Goal: Book appointment/travel/reservation

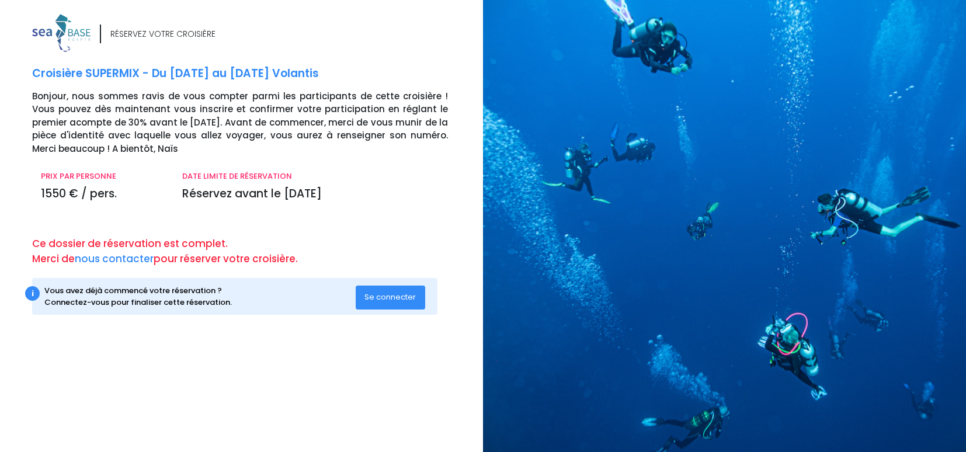
click at [385, 302] on span "Se connecter" at bounding box center [389, 296] width 51 height 11
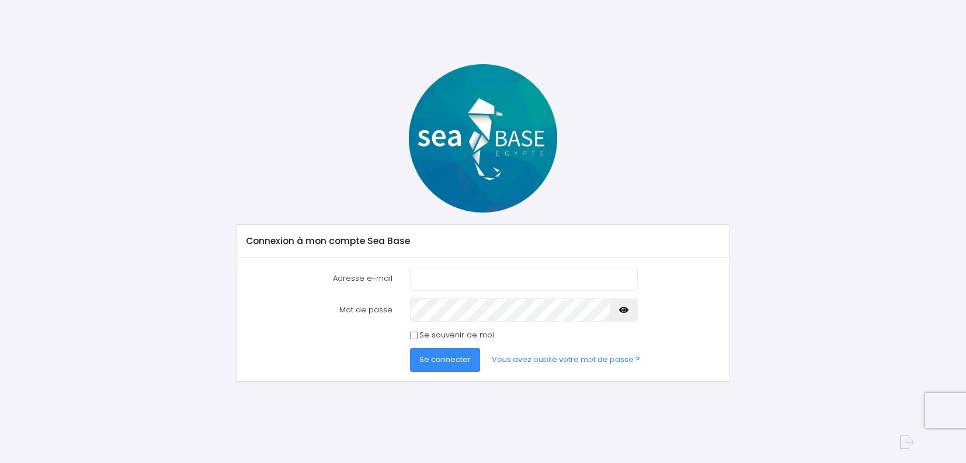
type input "[EMAIL_ADDRESS][DOMAIN_NAME]"
click at [416, 335] on input "Se souvenir de moi" at bounding box center [414, 336] width 8 height 8
checkbox input "true"
click at [624, 310] on icon "button" at bounding box center [623, 310] width 9 height 0
click at [448, 363] on span "Se connecter" at bounding box center [444, 359] width 51 height 11
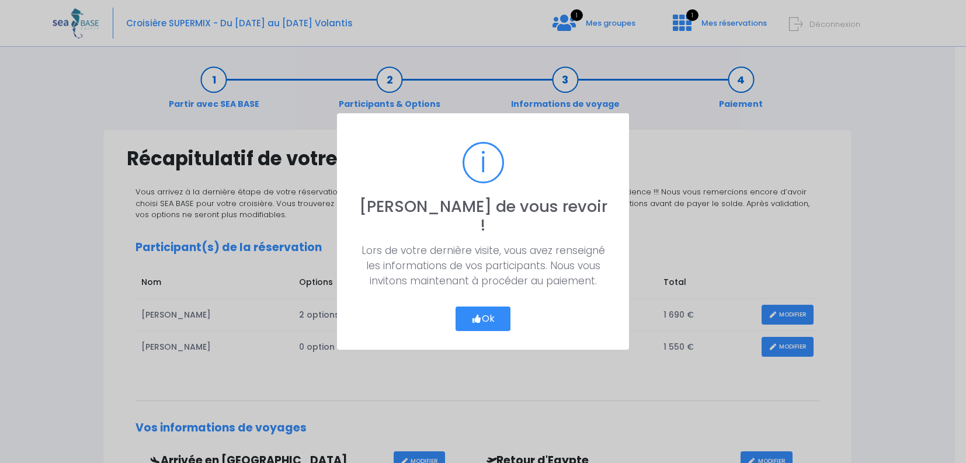
click at [483, 317] on button "Ok" at bounding box center [482, 319] width 55 height 25
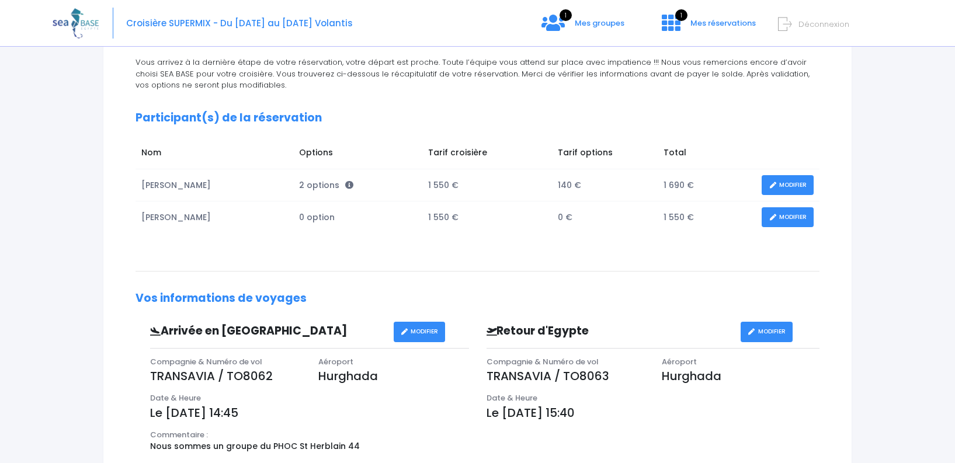
scroll to position [57, 0]
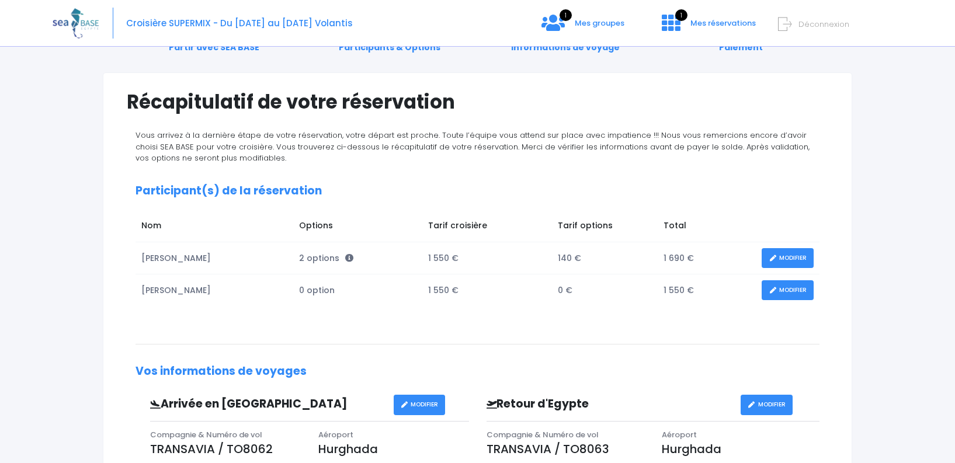
click at [788, 260] on link "MODIFIER" at bounding box center [787, 258] width 52 height 20
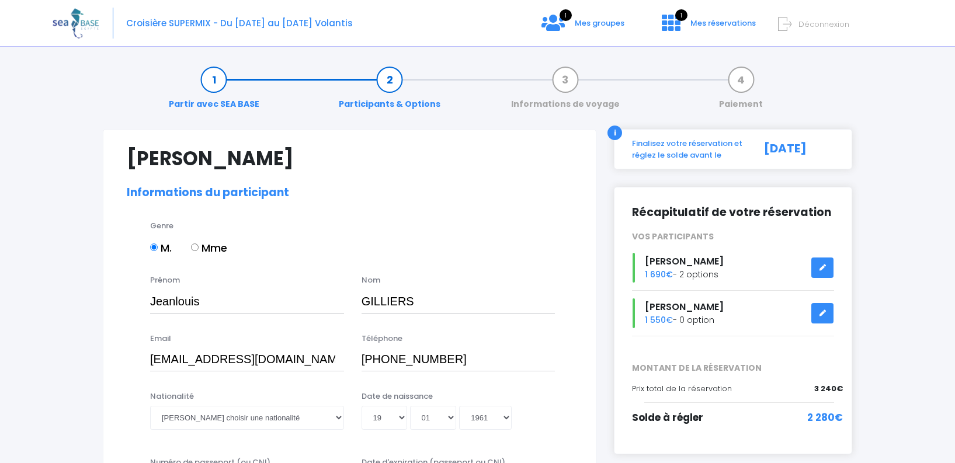
select select "N3"
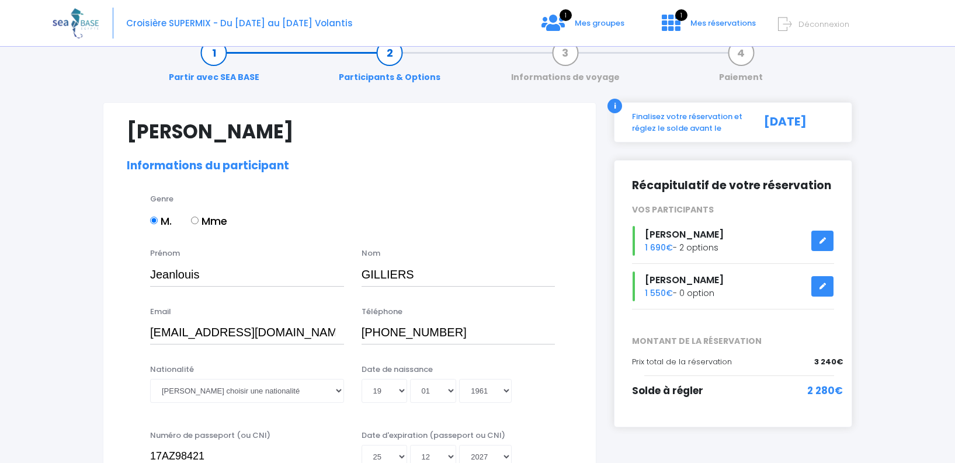
scroll to position [73, 0]
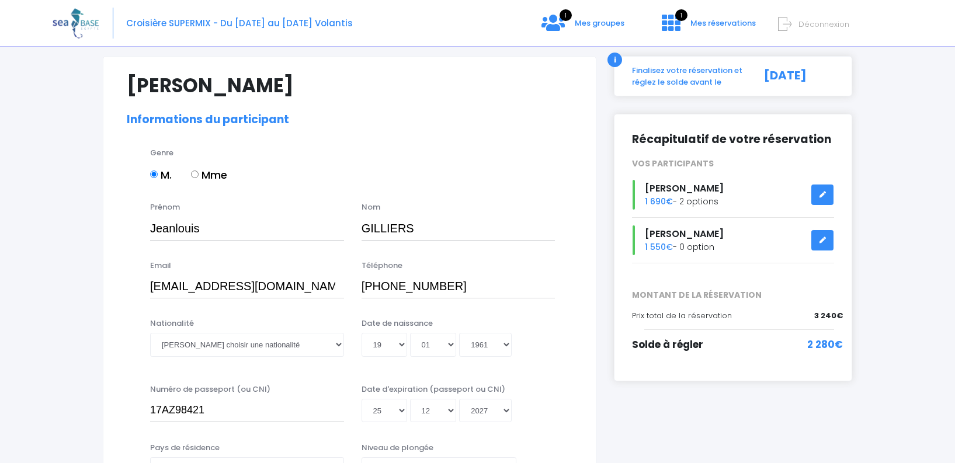
click at [827, 197] on link at bounding box center [822, 195] width 22 height 20
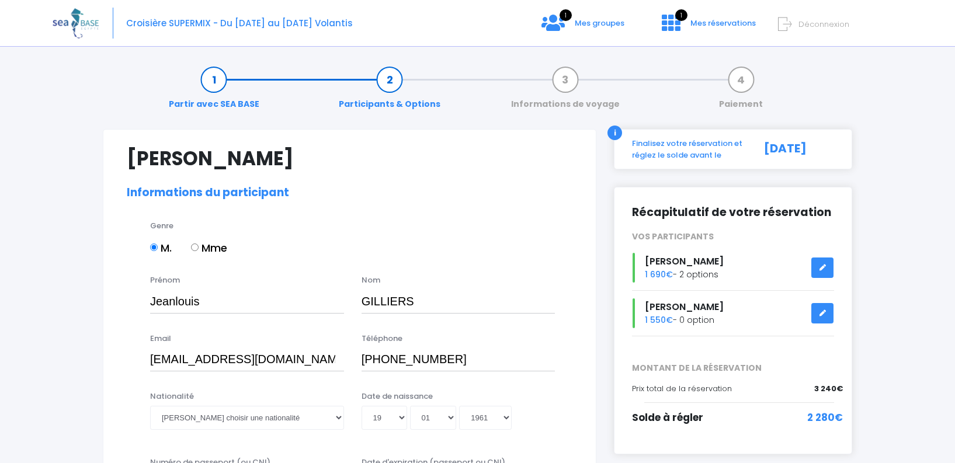
select select "N3"
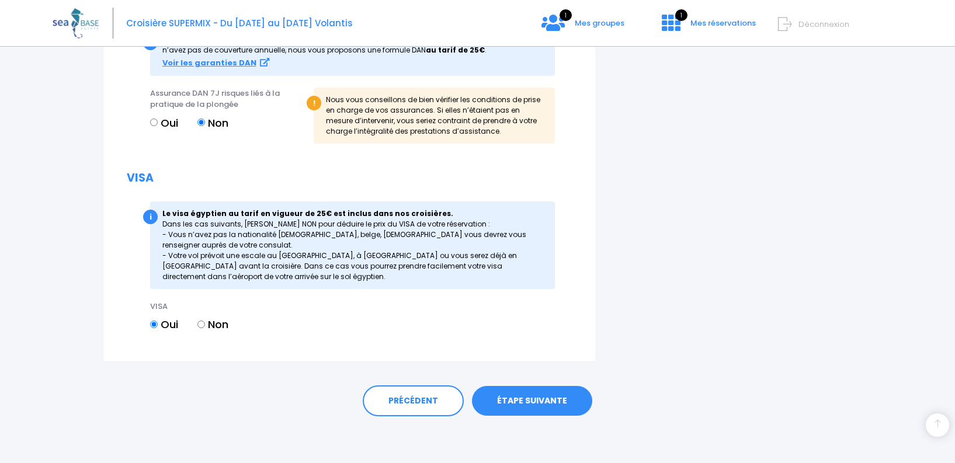
scroll to position [1324, 0]
click at [532, 405] on link "ÉTAPE SUIVANTE" at bounding box center [532, 401] width 120 height 30
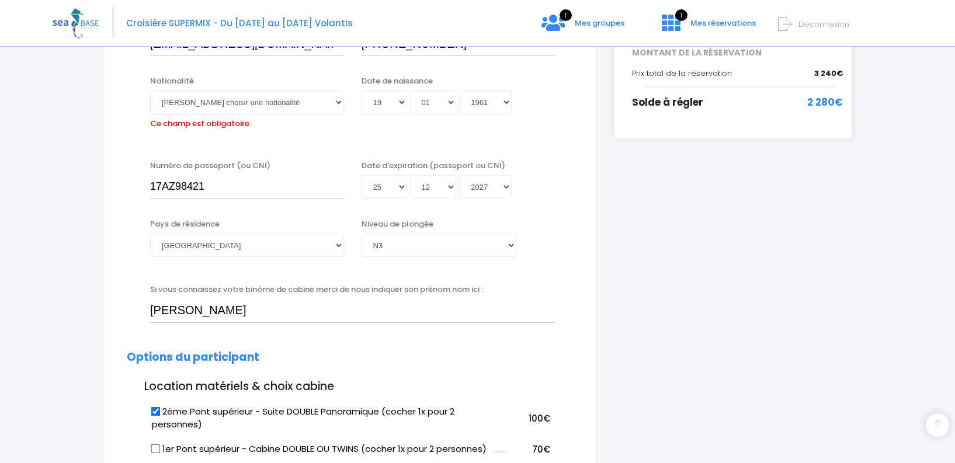
scroll to position [289, 0]
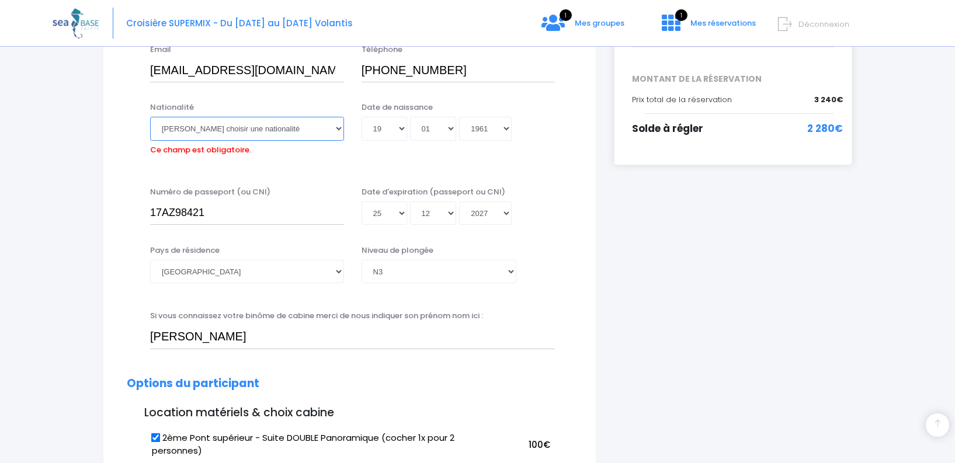
click at [196, 124] on select "Veuillez choisir une nationalité Afghane Albanaise Algerienne Allemande America…" at bounding box center [247, 128] width 194 height 23
select select "Française"
click at [179, 122] on select "Veuillez choisir une nationalité Afghane Albanaise Algerienne Allemande America…" at bounding box center [247, 128] width 194 height 23
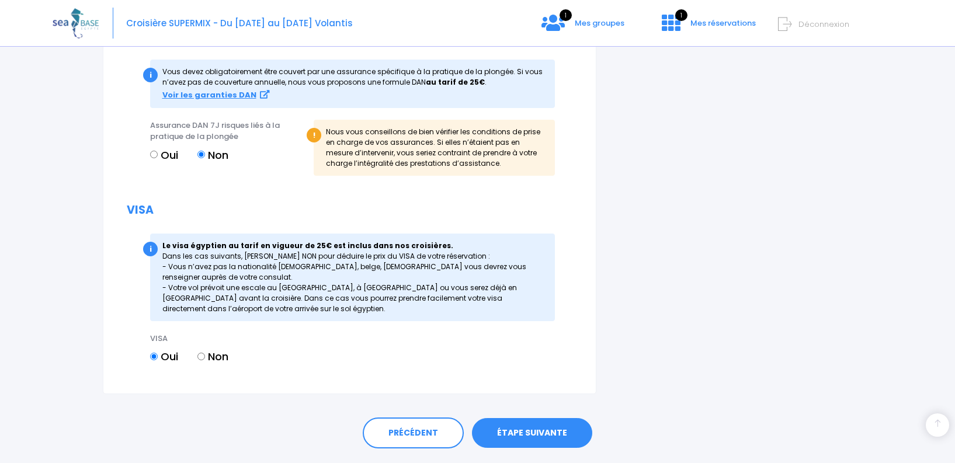
scroll to position [1324, 0]
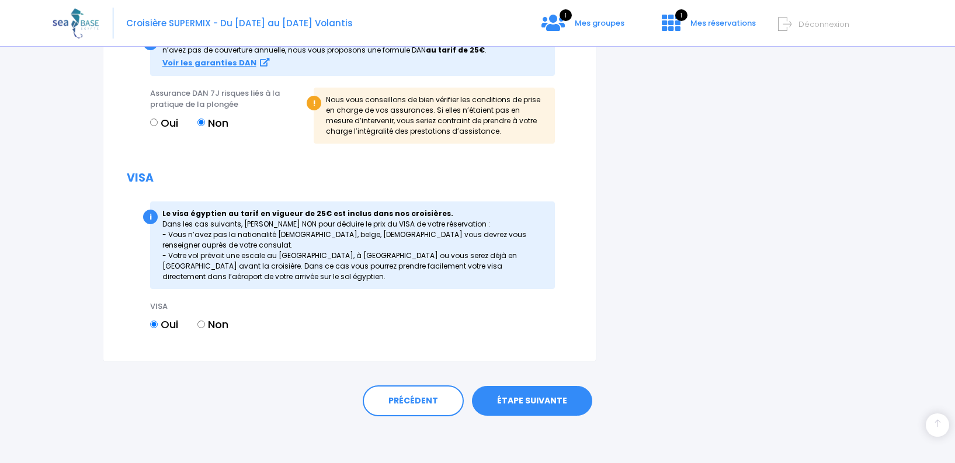
click at [516, 398] on link "ÉTAPE SUIVANTE" at bounding box center [532, 401] width 120 height 30
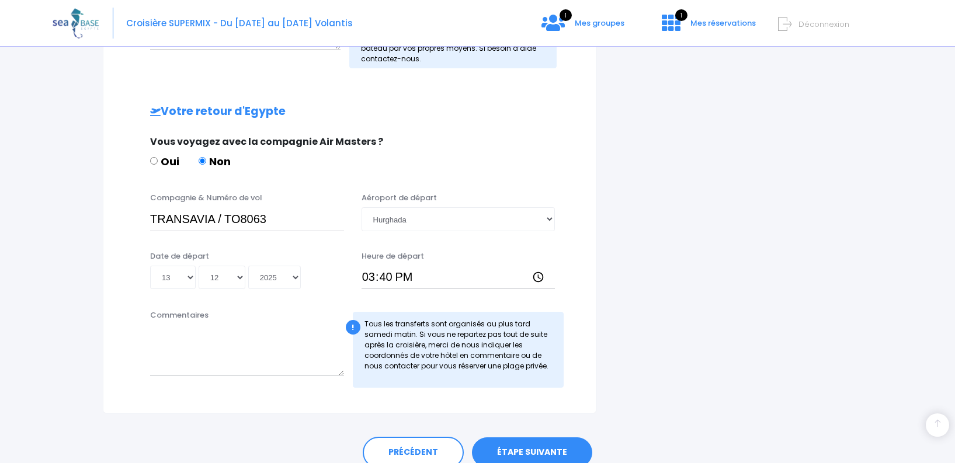
scroll to position [563, 0]
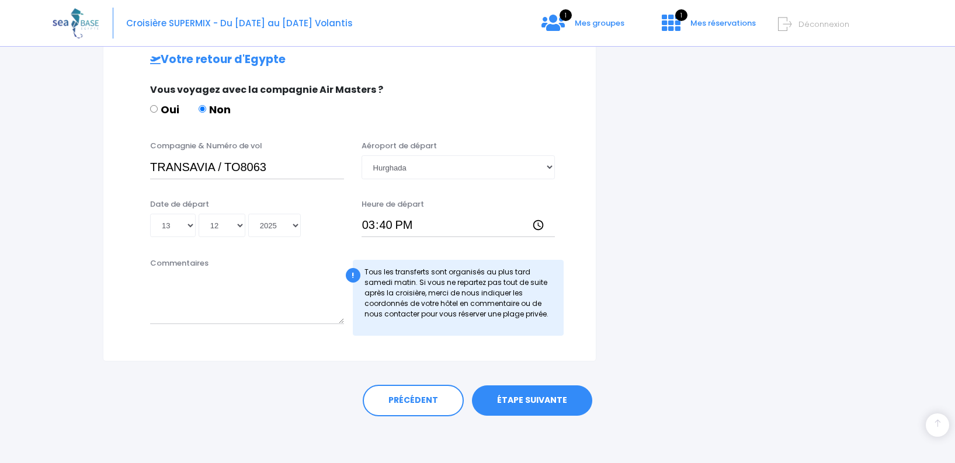
click at [506, 401] on link "ÉTAPE SUIVANTE" at bounding box center [532, 400] width 120 height 30
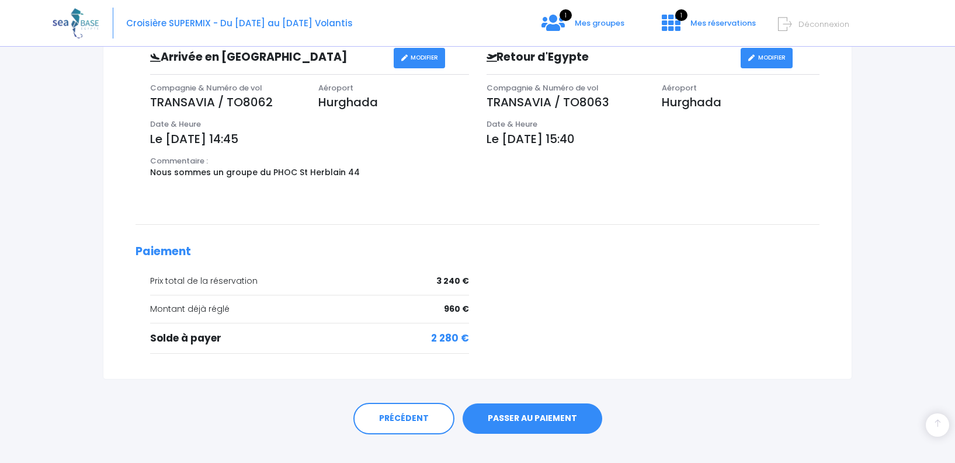
scroll to position [422, 0]
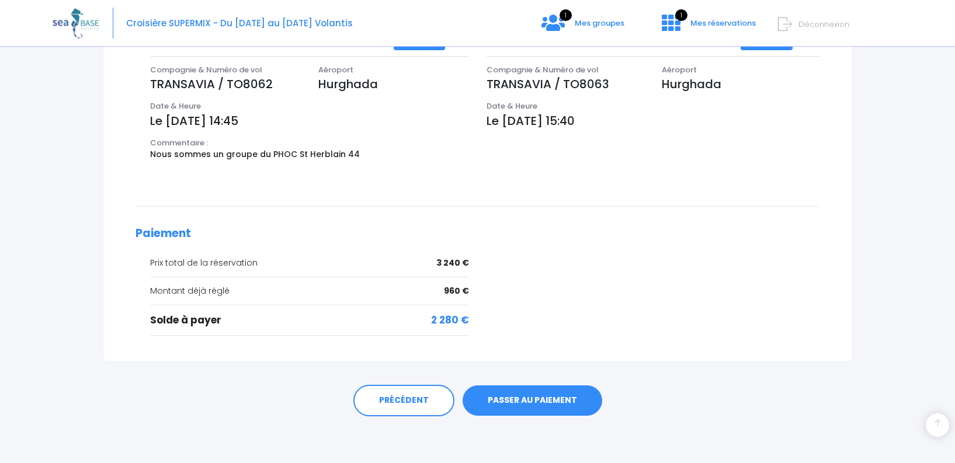
click at [526, 402] on link "PASSER AU PAIEMENT" at bounding box center [532, 400] width 140 height 30
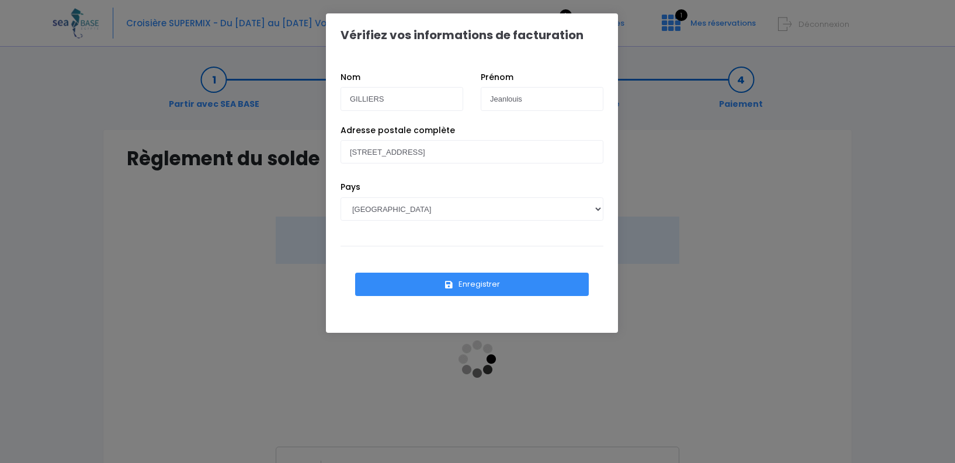
click at [466, 286] on button "Enregistrer" at bounding box center [472, 284] width 234 height 23
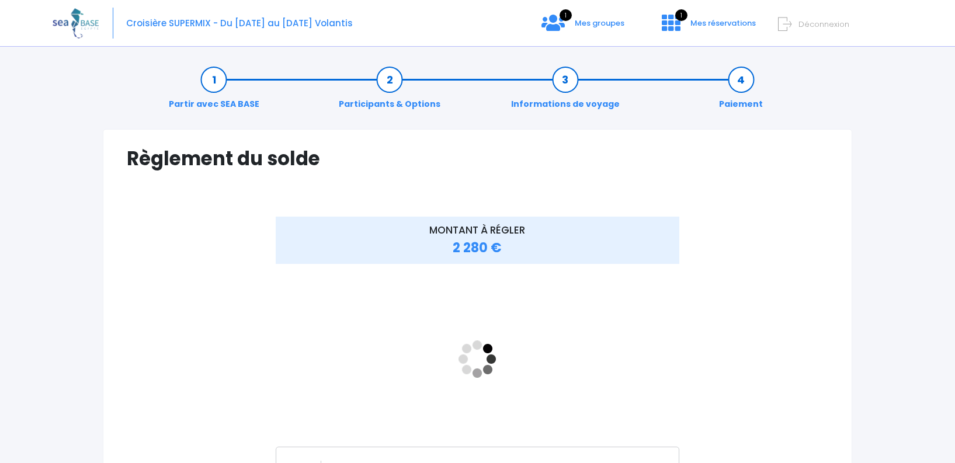
click at [737, 258] on div "MONTANT À RÉGLER 2 280 €" at bounding box center [477, 369] width 701 height 304
click at [387, 83] on link "Participants & Options" at bounding box center [389, 92] width 113 height 37
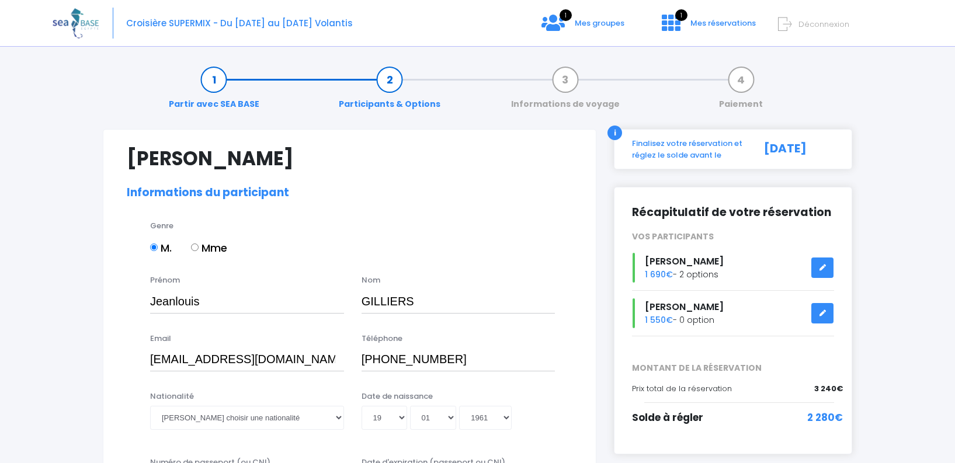
select select "N3"
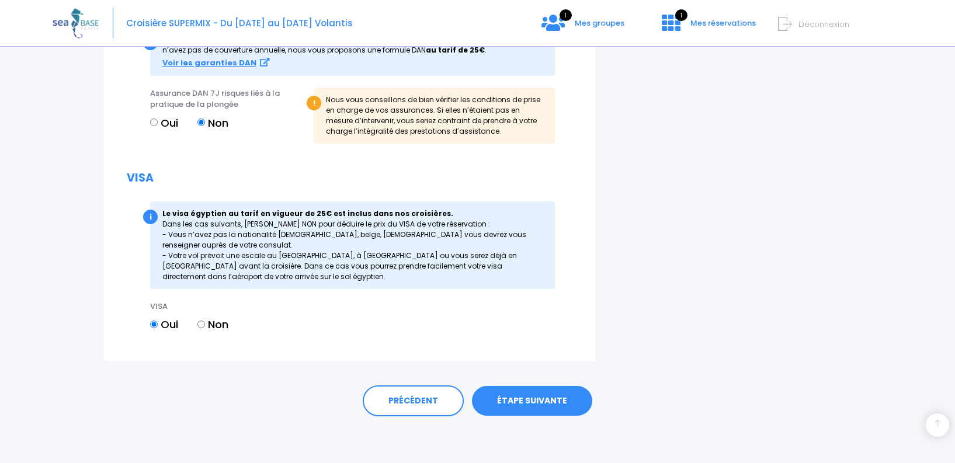
scroll to position [1324, 0]
click at [514, 407] on link "ÉTAPE SUIVANTE" at bounding box center [532, 401] width 120 height 30
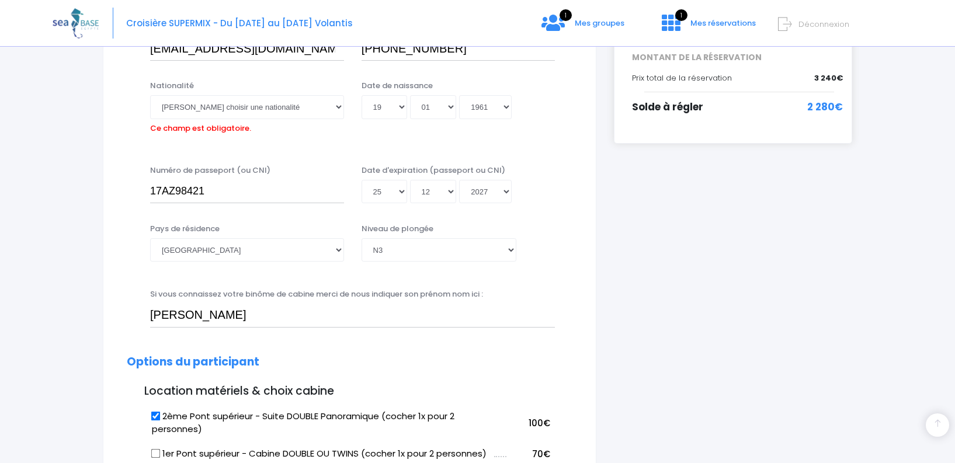
scroll to position [289, 0]
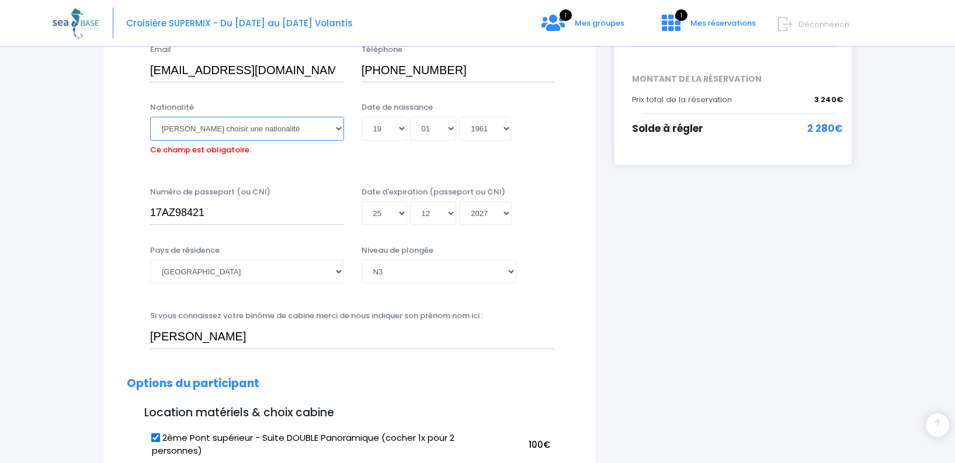
drag, startPoint x: 241, startPoint y: 129, endPoint x: 238, endPoint y: 137, distance: 8.5
click at [238, 133] on select "Veuillez choisir une nationalité Afghane Albanaise Algerienne Allemande America…" at bounding box center [247, 128] width 194 height 23
select select "Française"
click at [182, 120] on select "Veuillez choisir une nationalité Afghane Albanaise Algerienne Allemande America…" at bounding box center [247, 128] width 194 height 23
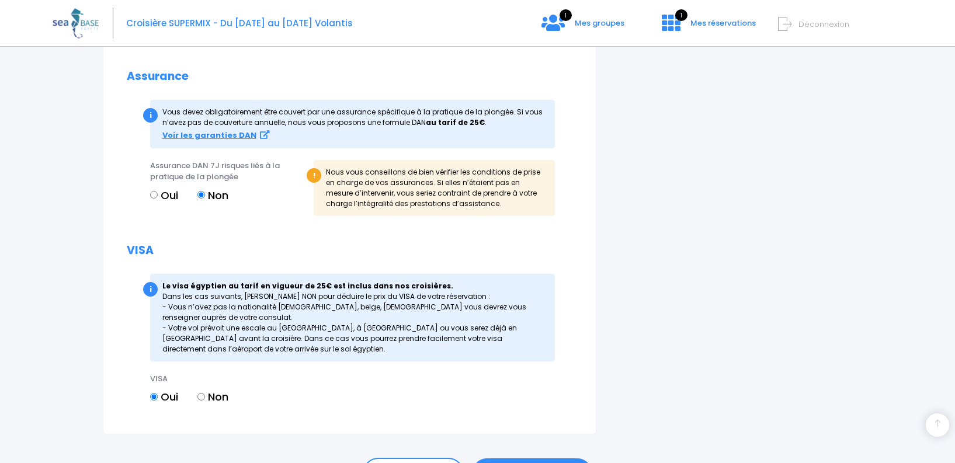
scroll to position [1324, 0]
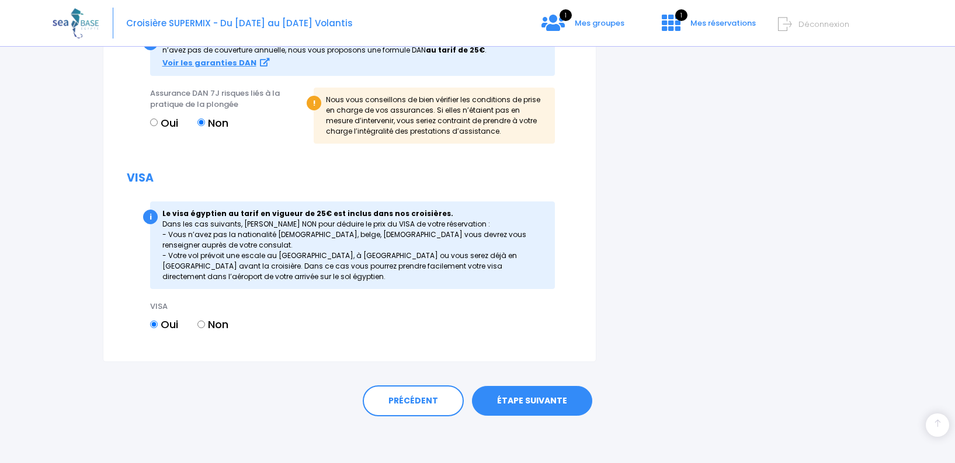
click at [505, 402] on link "ÉTAPE SUIVANTE" at bounding box center [532, 401] width 120 height 30
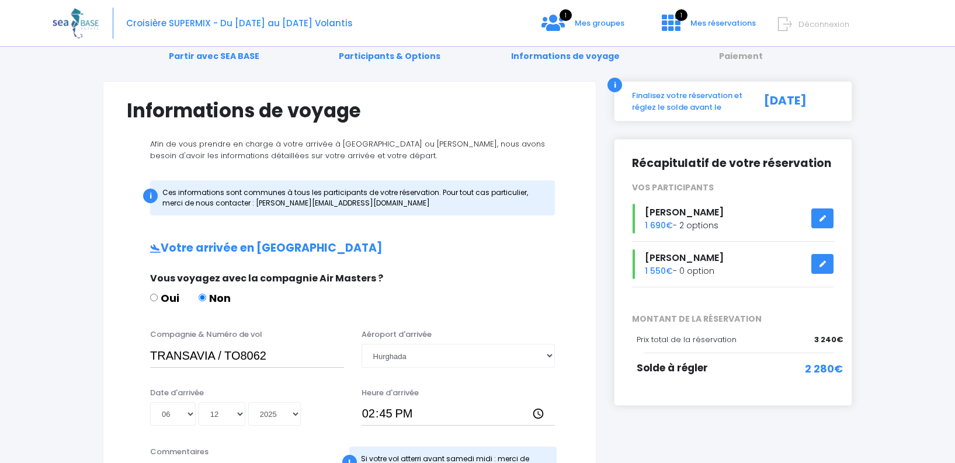
scroll to position [146, 0]
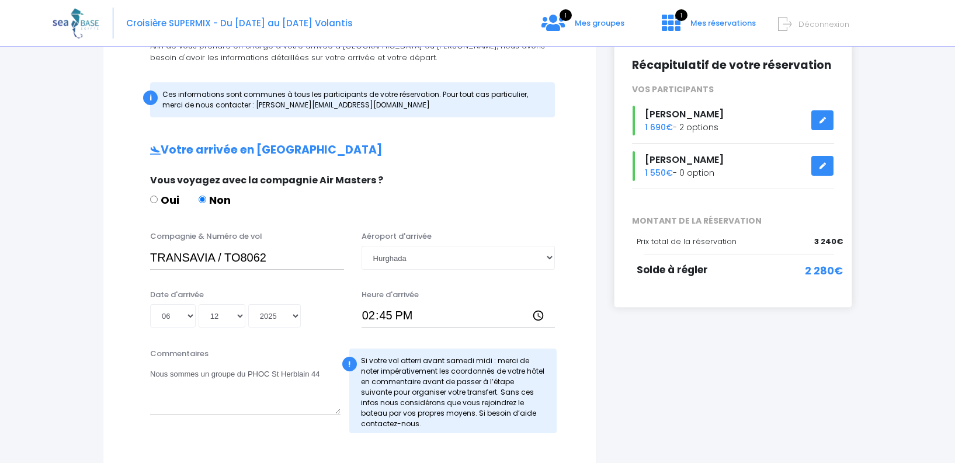
click at [818, 166] on link at bounding box center [822, 166] width 22 height 20
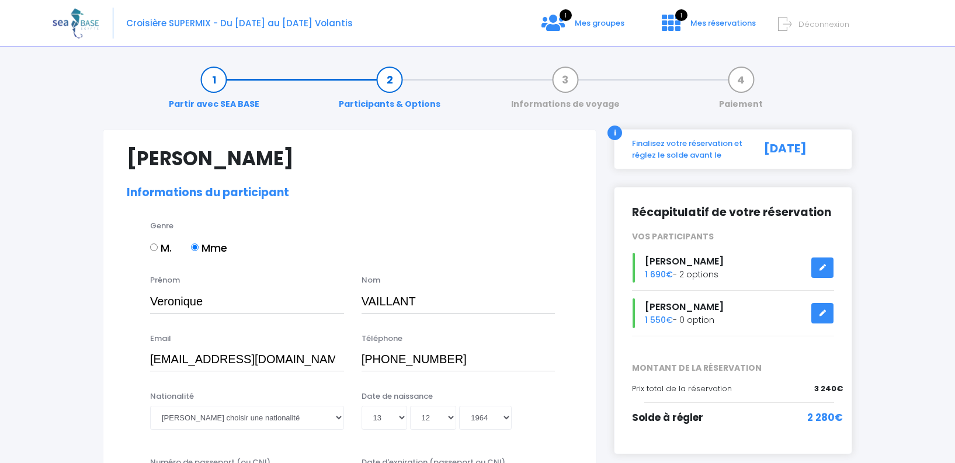
select select "N3"
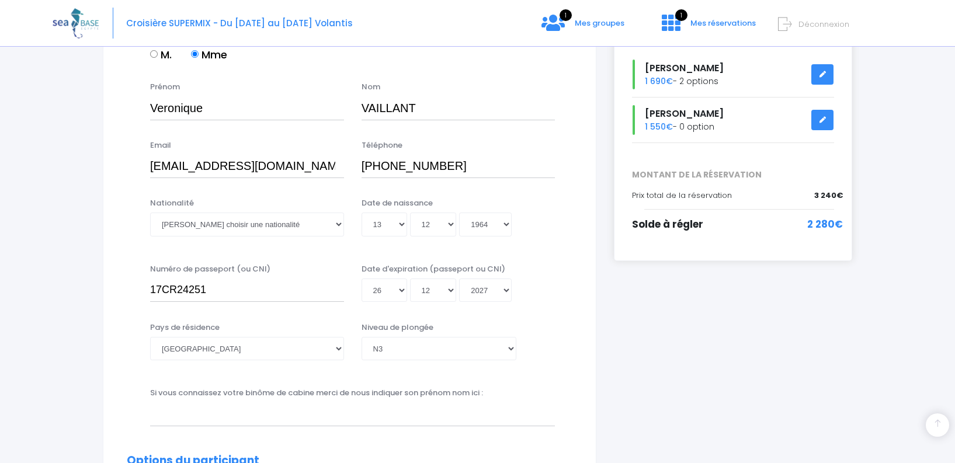
scroll to position [219, 0]
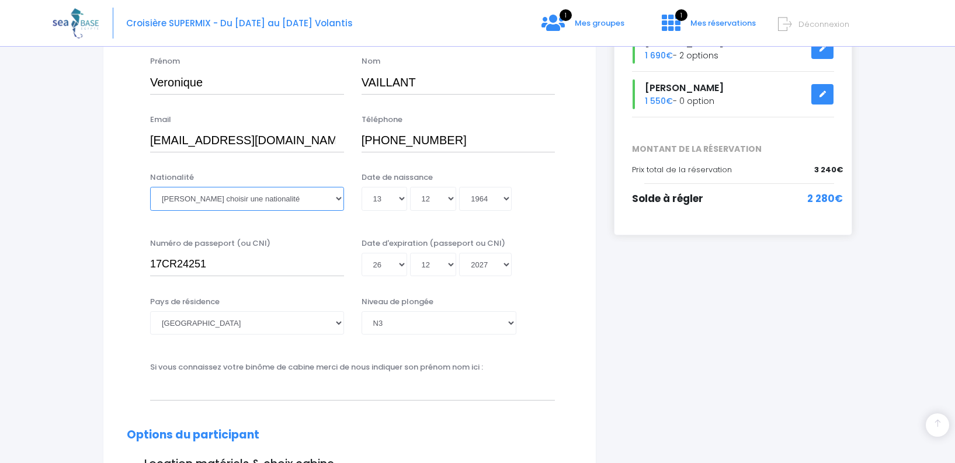
drag, startPoint x: 247, startPoint y: 201, endPoint x: 249, endPoint y: 207, distance: 6.1
click at [247, 201] on select "Veuillez choisir une nationalité Afghane Albanaise Algerienne Allemande America…" at bounding box center [247, 198] width 194 height 23
select select "Française"
click at [203, 201] on select "Veuillez choisir une nationalité Afghane Albanaise Algerienne Allemande America…" at bounding box center [247, 198] width 194 height 23
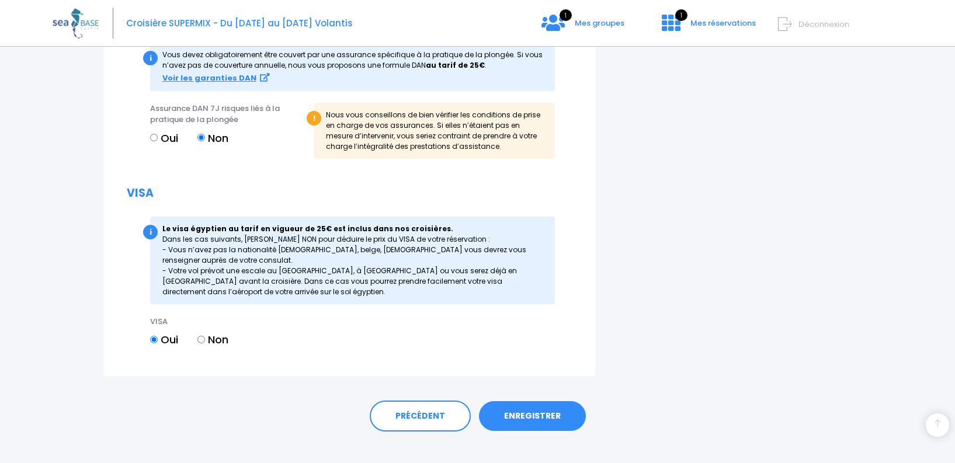
scroll to position [1324, 0]
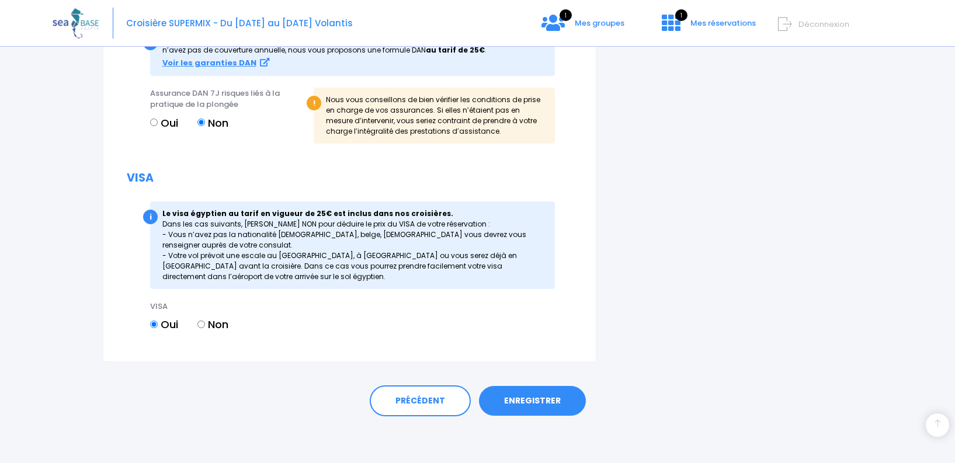
click at [523, 401] on link "ENREGISTRER" at bounding box center [532, 401] width 107 height 30
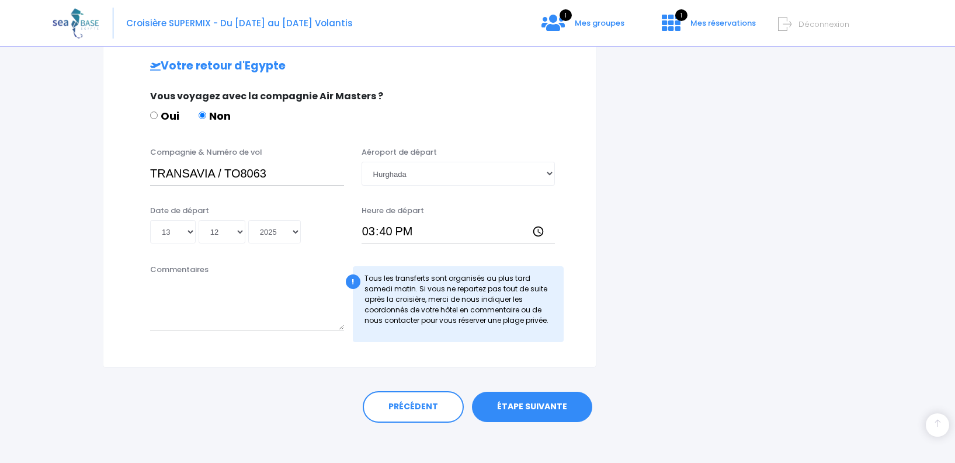
scroll to position [563, 0]
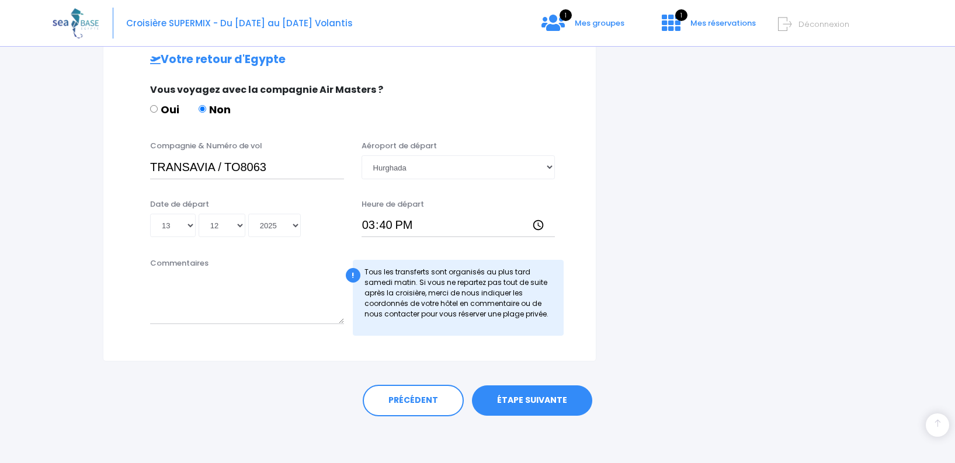
click at [541, 394] on link "ÉTAPE SUIVANTE" at bounding box center [532, 400] width 120 height 30
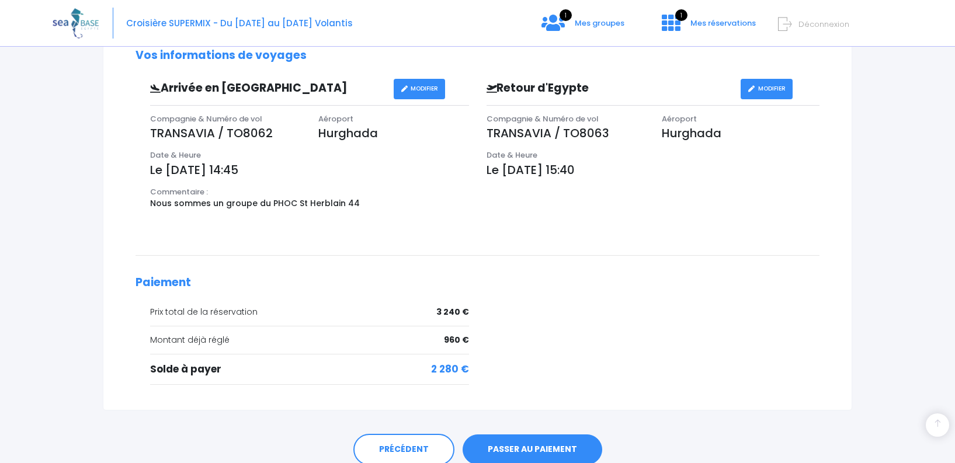
scroll to position [422, 0]
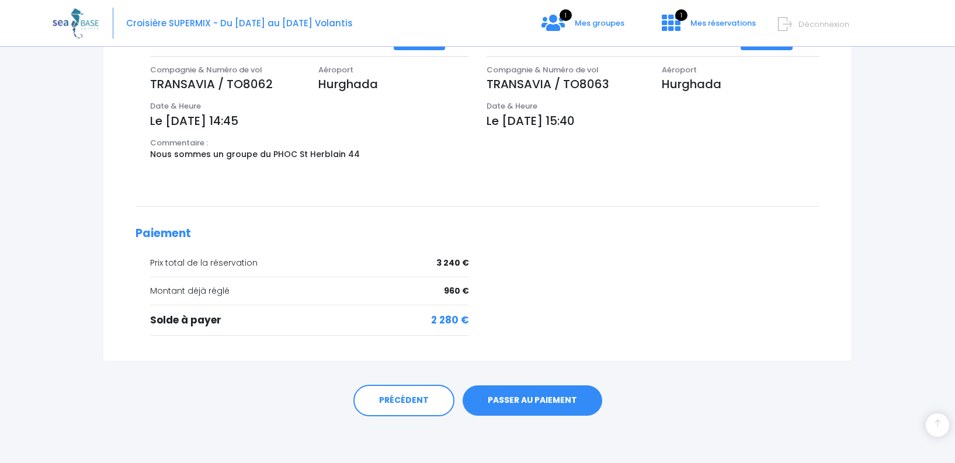
click at [549, 398] on link "PASSER AU PAIEMENT" at bounding box center [532, 400] width 140 height 30
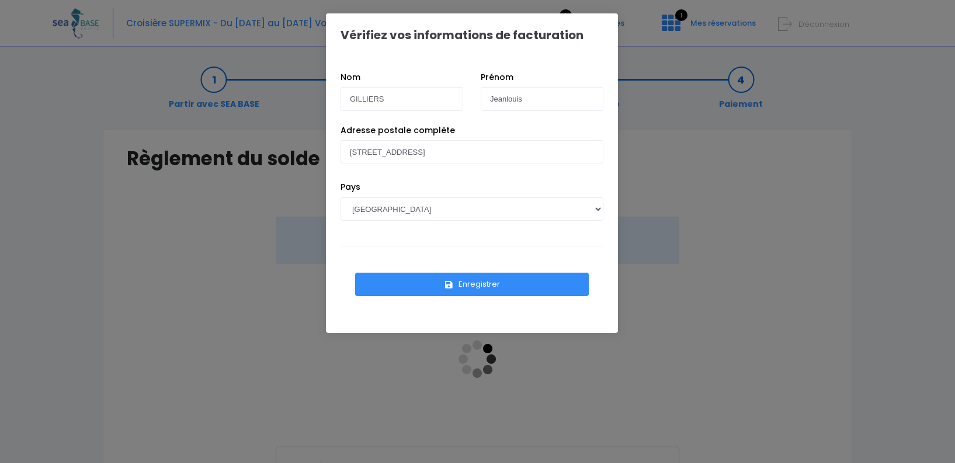
click at [455, 280] on button "Enregistrer" at bounding box center [472, 284] width 234 height 23
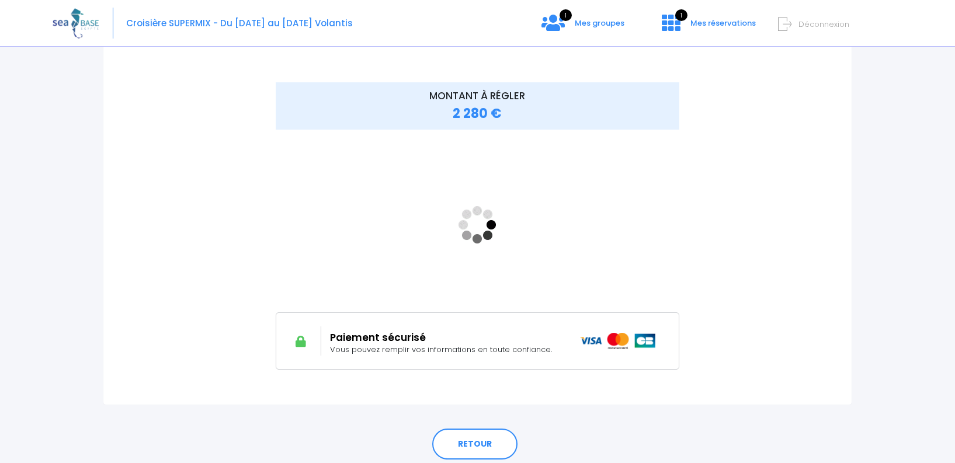
scroll to position [146, 0]
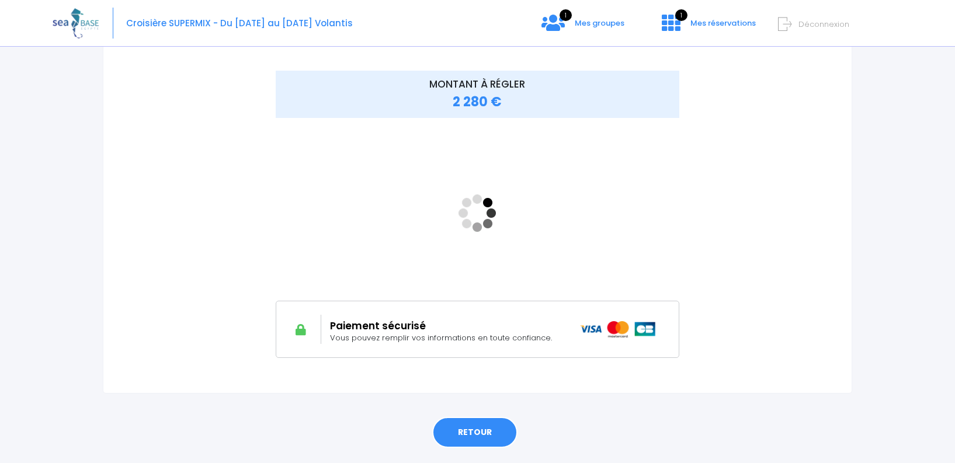
click at [479, 437] on link "RETOUR" at bounding box center [474, 433] width 85 height 32
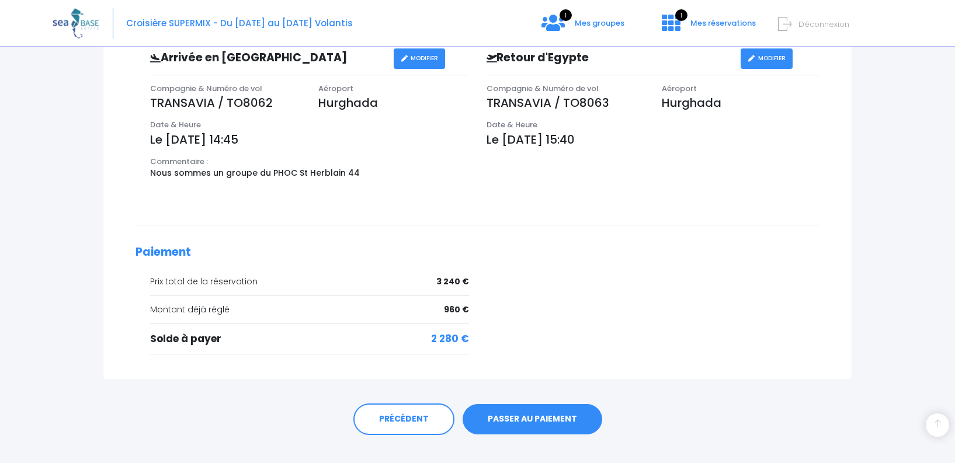
scroll to position [422, 0]
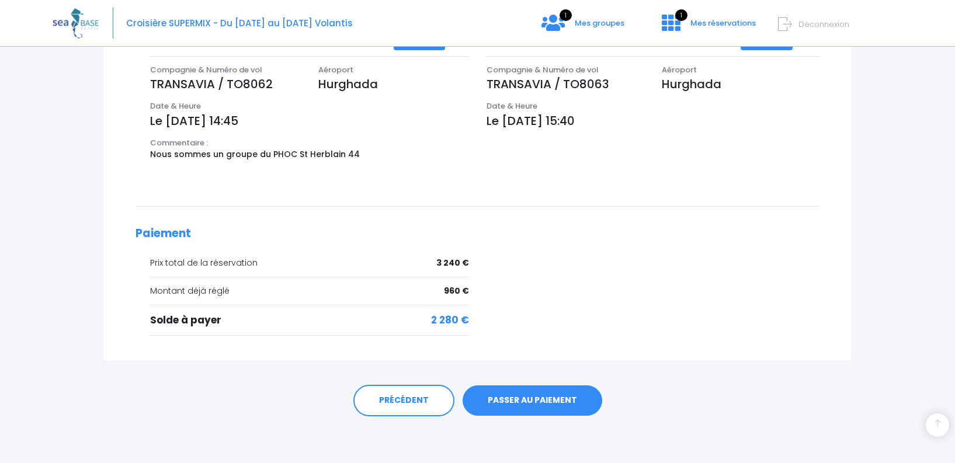
click at [540, 402] on link "PASSER AU PAIEMENT" at bounding box center [532, 400] width 140 height 30
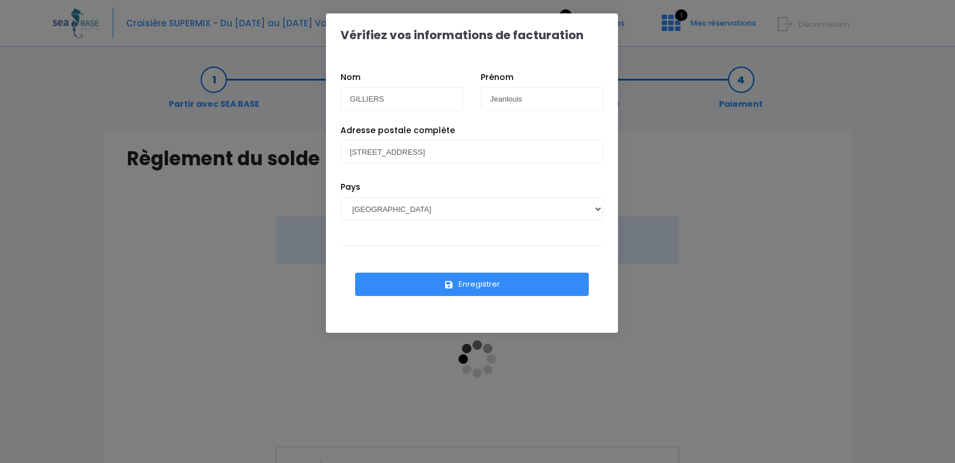
drag, startPoint x: 446, startPoint y: 290, endPoint x: 452, endPoint y: 291, distance: 6.7
click at [448, 290] on button "Enregistrer" at bounding box center [472, 284] width 234 height 23
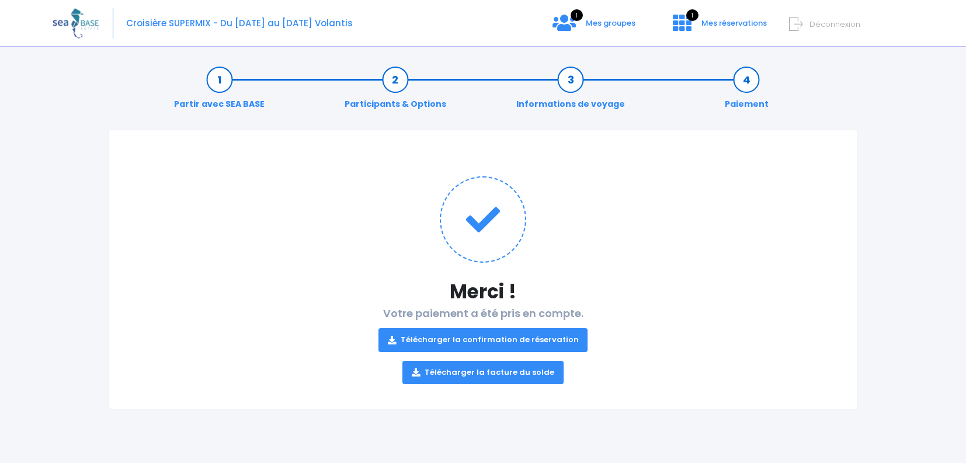
click at [520, 338] on link "Télécharger la confirmation de réservation" at bounding box center [483, 339] width 210 height 23
click at [490, 370] on link "Télécharger la facture du solde" at bounding box center [482, 372] width 161 height 23
click at [592, 25] on span "Mes groupes" at bounding box center [611, 23] width 50 height 11
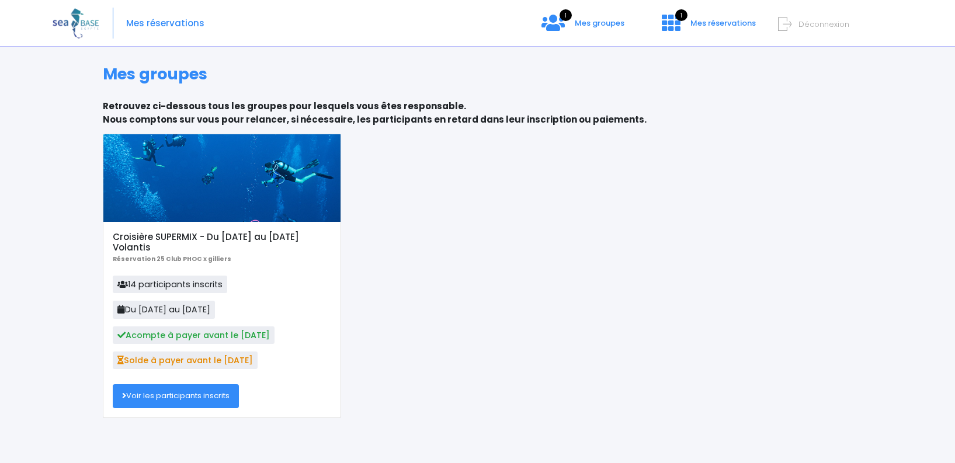
scroll to position [9, 0]
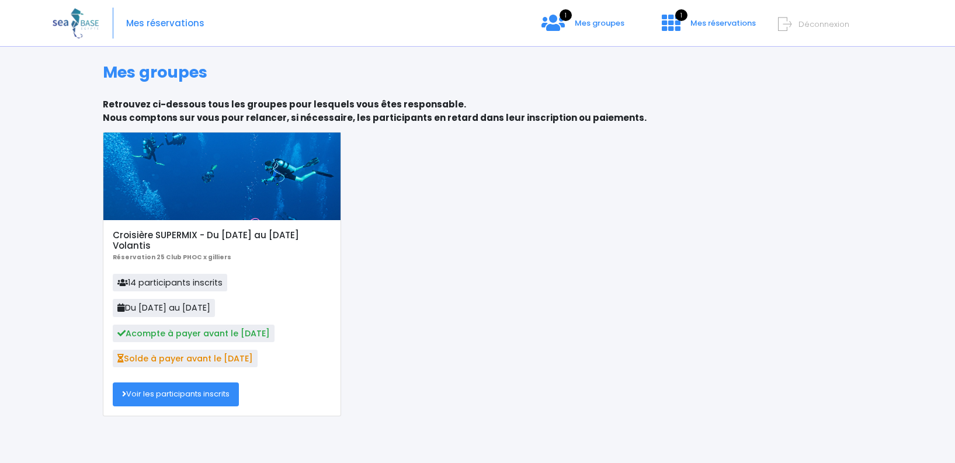
click at [192, 392] on link "Voir les participants inscrits" at bounding box center [176, 393] width 126 height 23
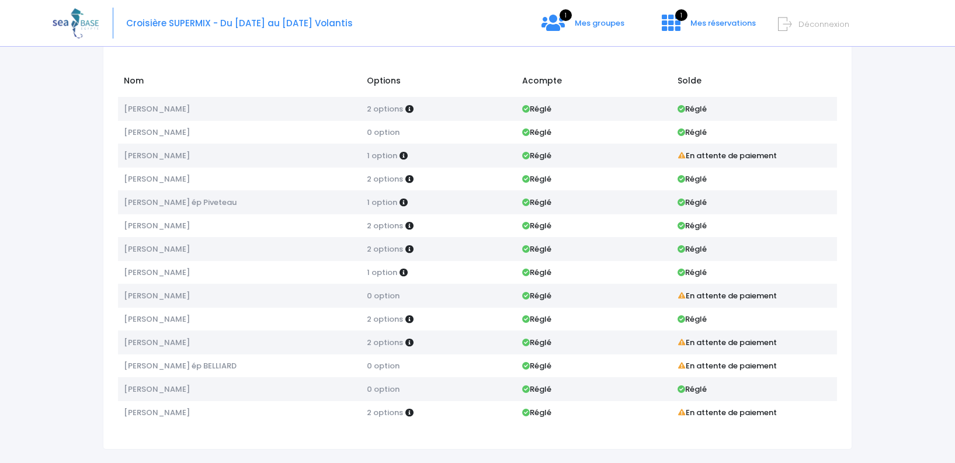
scroll to position [89, 0]
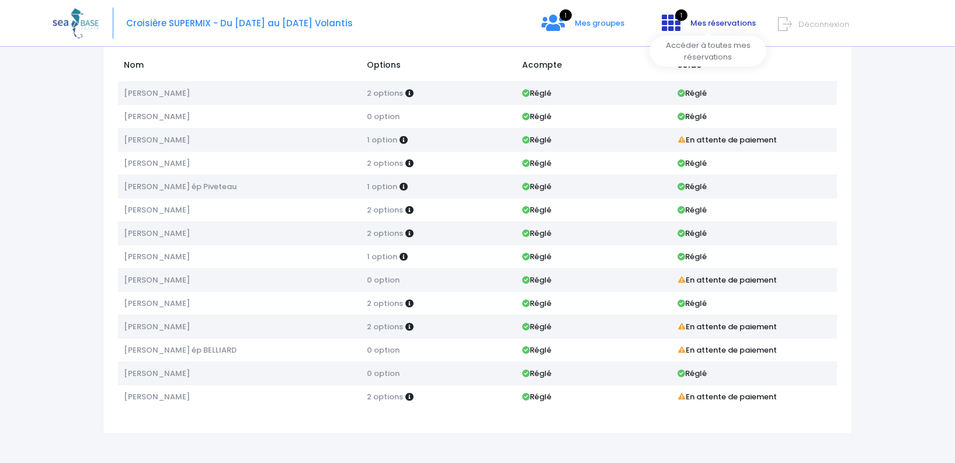
click at [706, 27] on span "Mes réservations" at bounding box center [722, 23] width 65 height 11
